Goal: Information Seeking & Learning: Learn about a topic

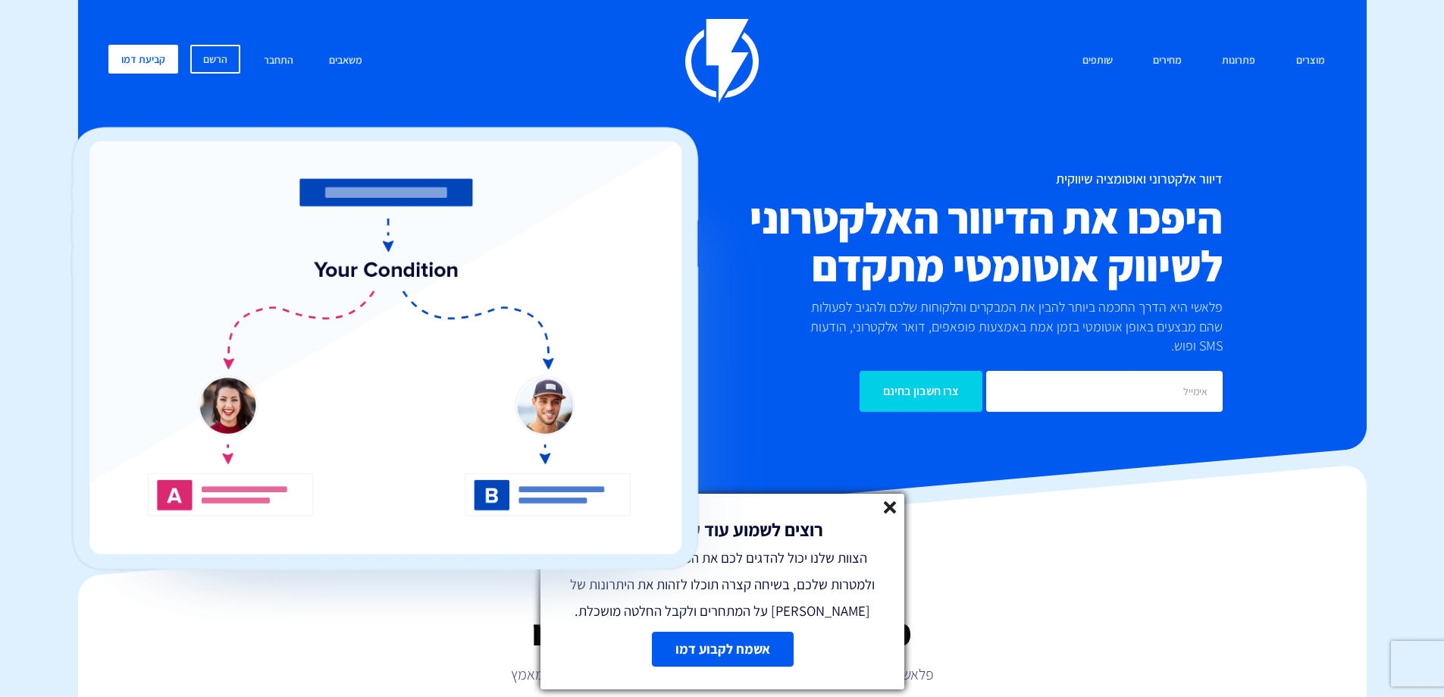
click at [888, 510] on line at bounding box center [890, 507] width 11 height 11
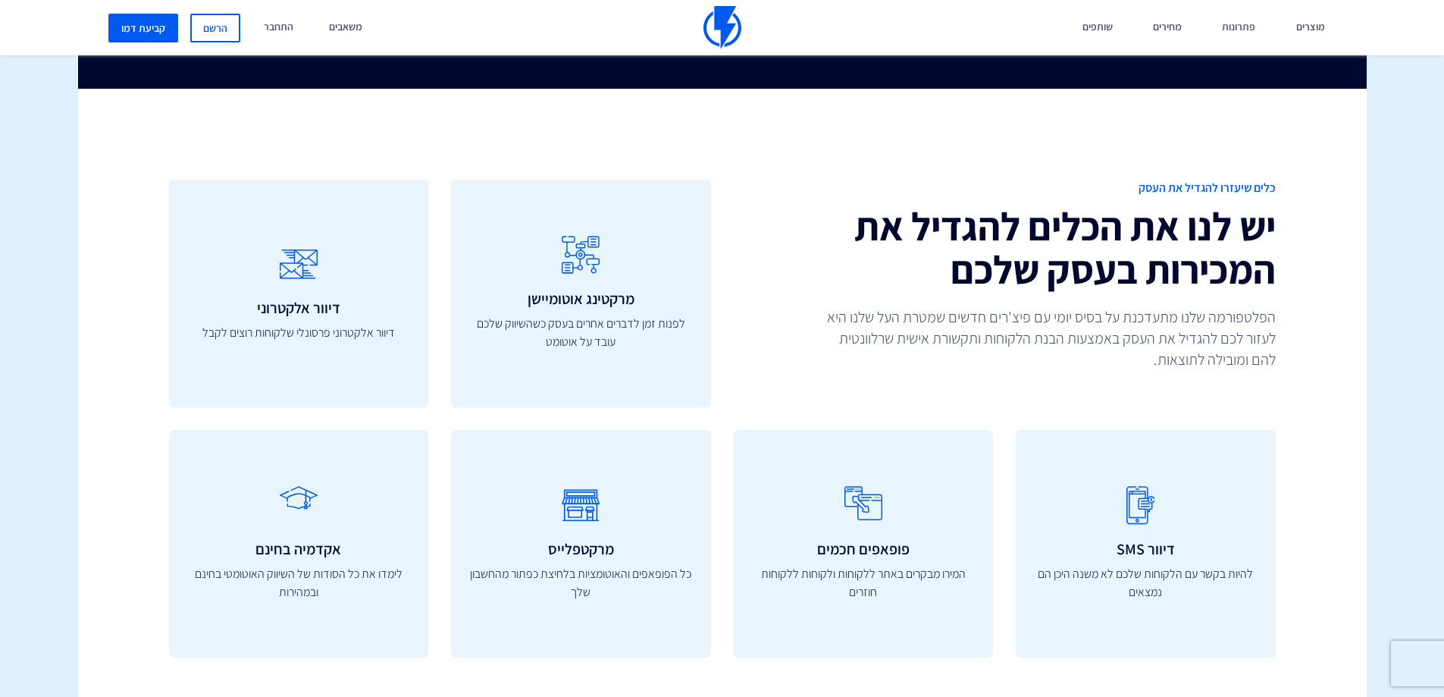
scroll to position [4548, 0]
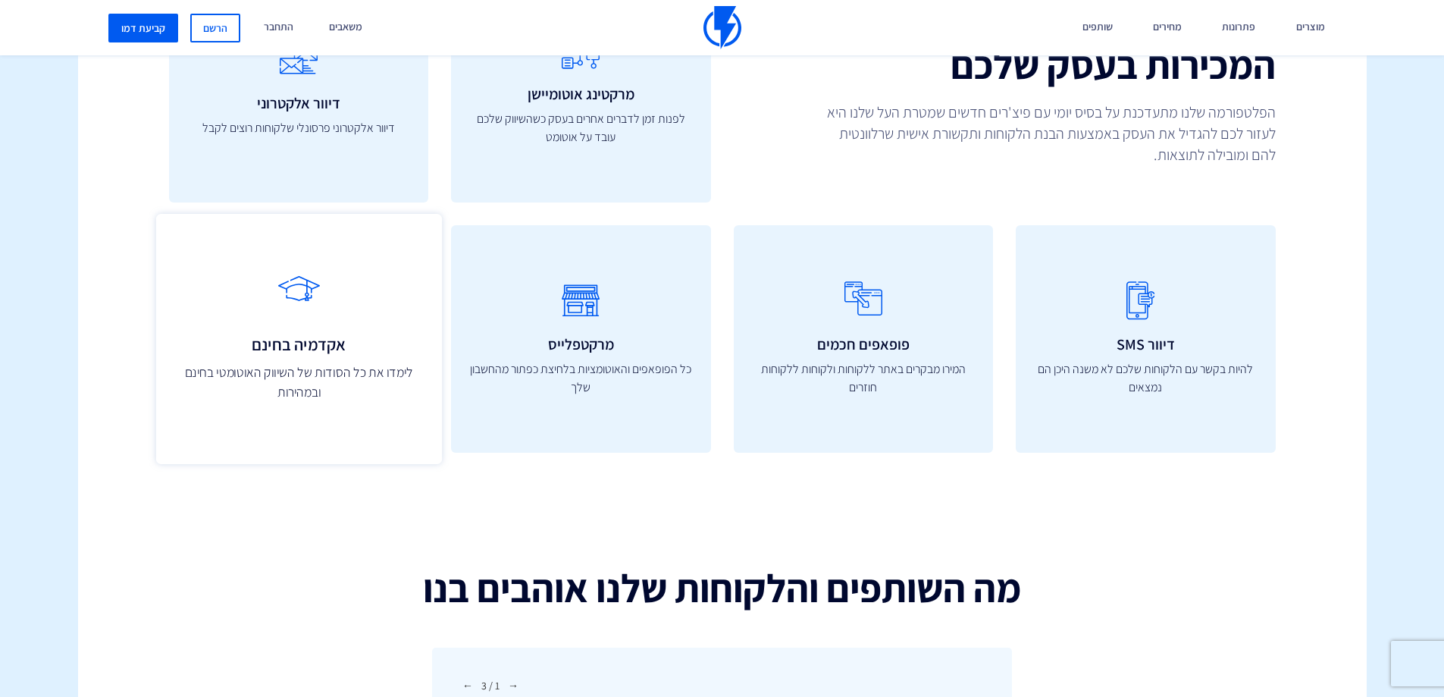
click at [314, 340] on link "אקדמיה בחינם לימדו את כל הסודות של השיווק האוטומטי בחינם ובמהירות" at bounding box center [298, 339] width 286 height 250
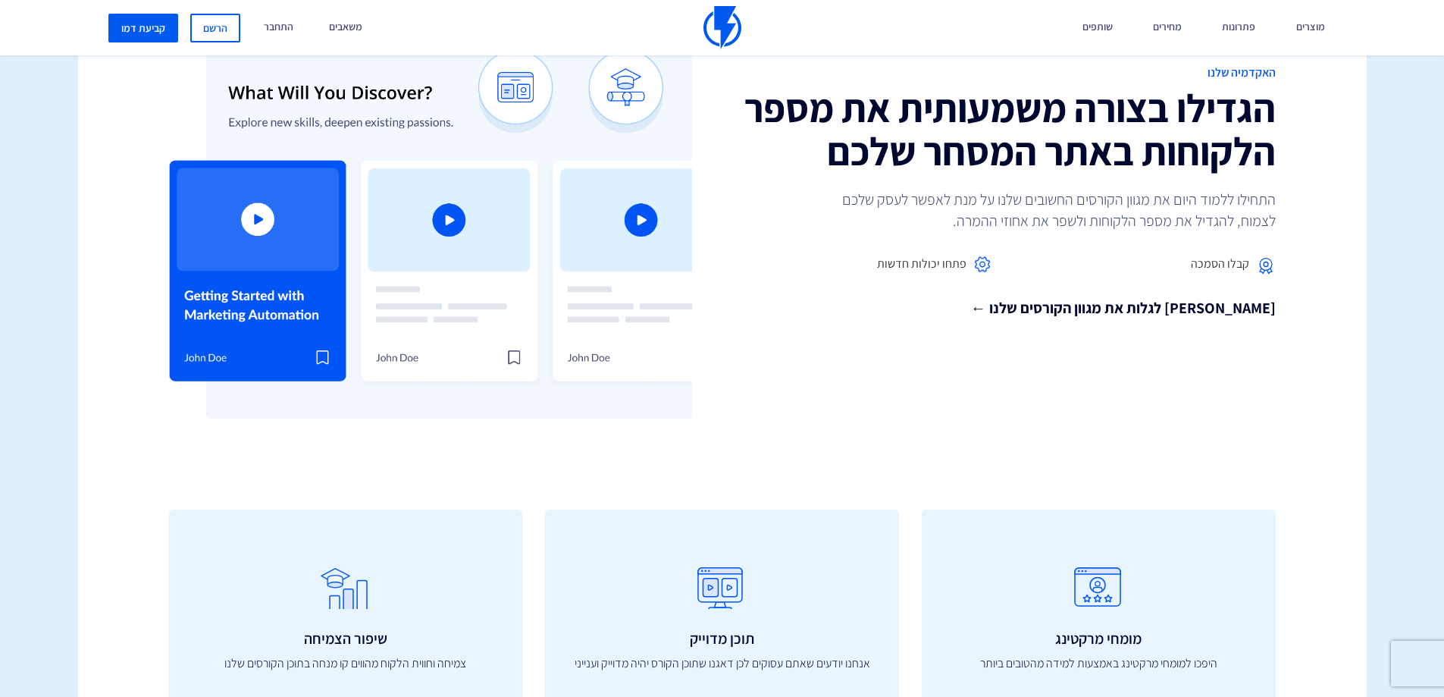
scroll to position [379, 0]
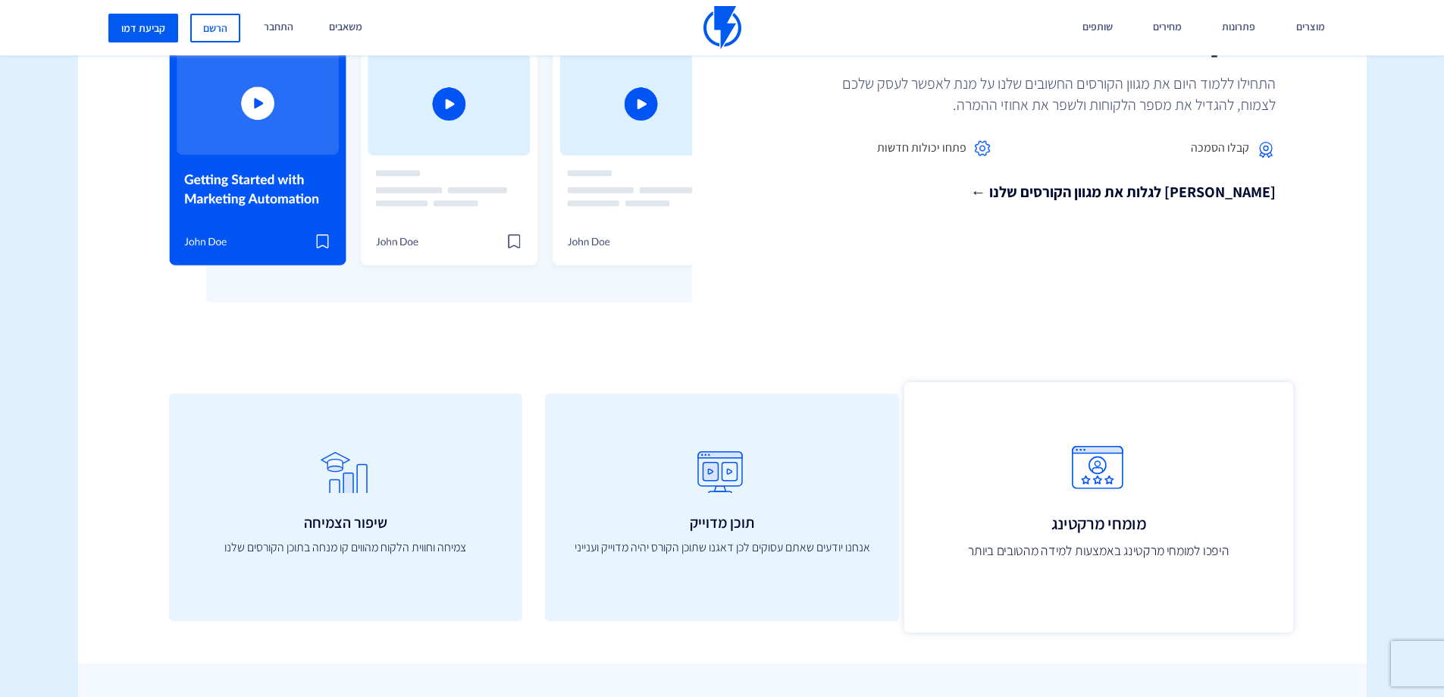
click at [1104, 483] on icon at bounding box center [1098, 476] width 355 height 61
click at [1093, 521] on h3 "מומחי מרקטינג" at bounding box center [1098, 523] width 355 height 18
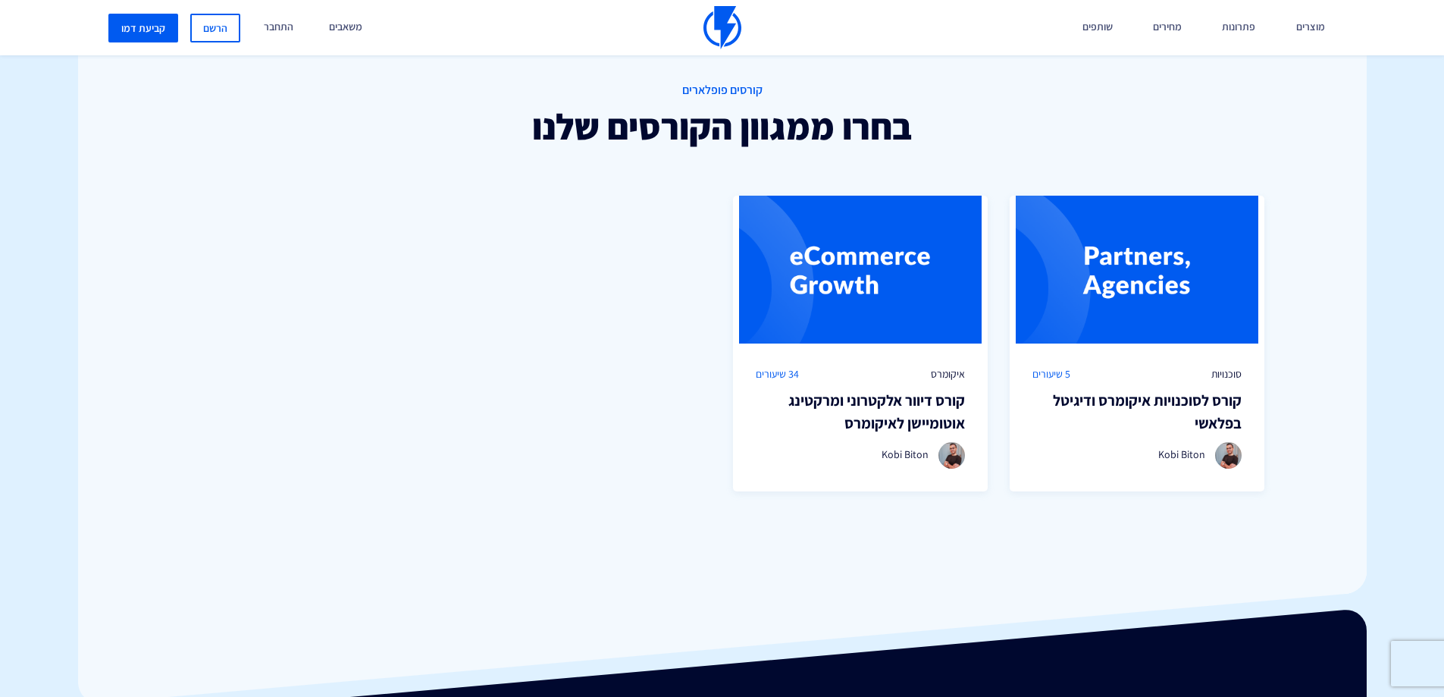
scroll to position [1061, 0]
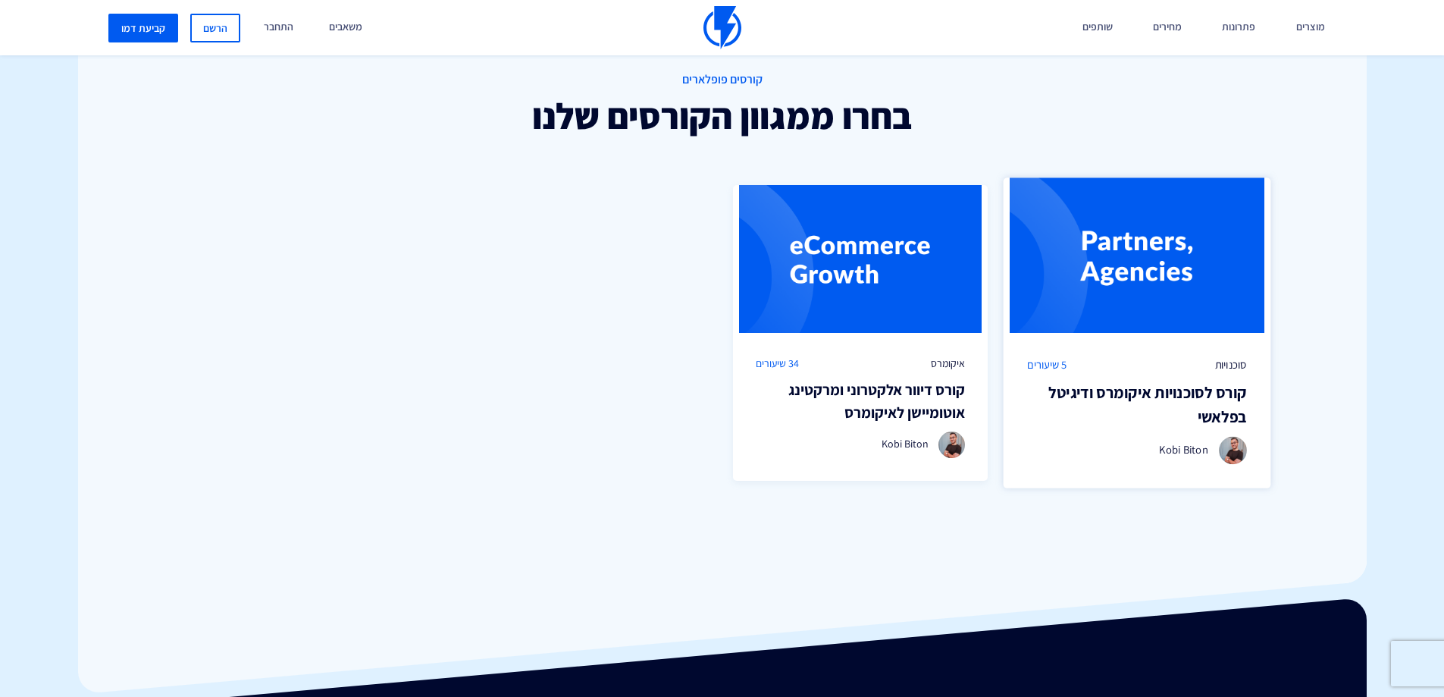
click at [1115, 396] on h3 "קורס לסוכנויות איקומרס ודיגיטל בפלאשי" at bounding box center [1137, 404] width 220 height 48
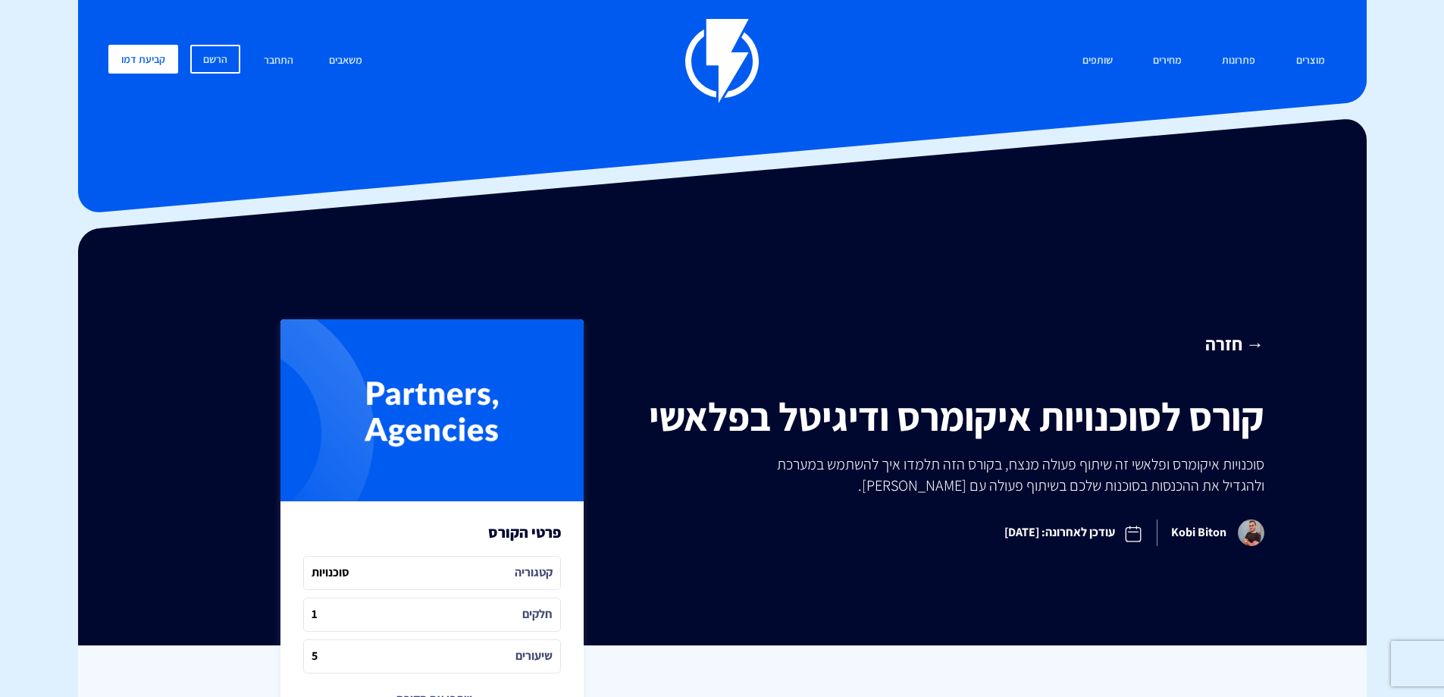
click at [1230, 346] on link "→ חזרה" at bounding box center [952, 343] width 623 height 26
